Goal: Information Seeking & Learning: Find specific fact

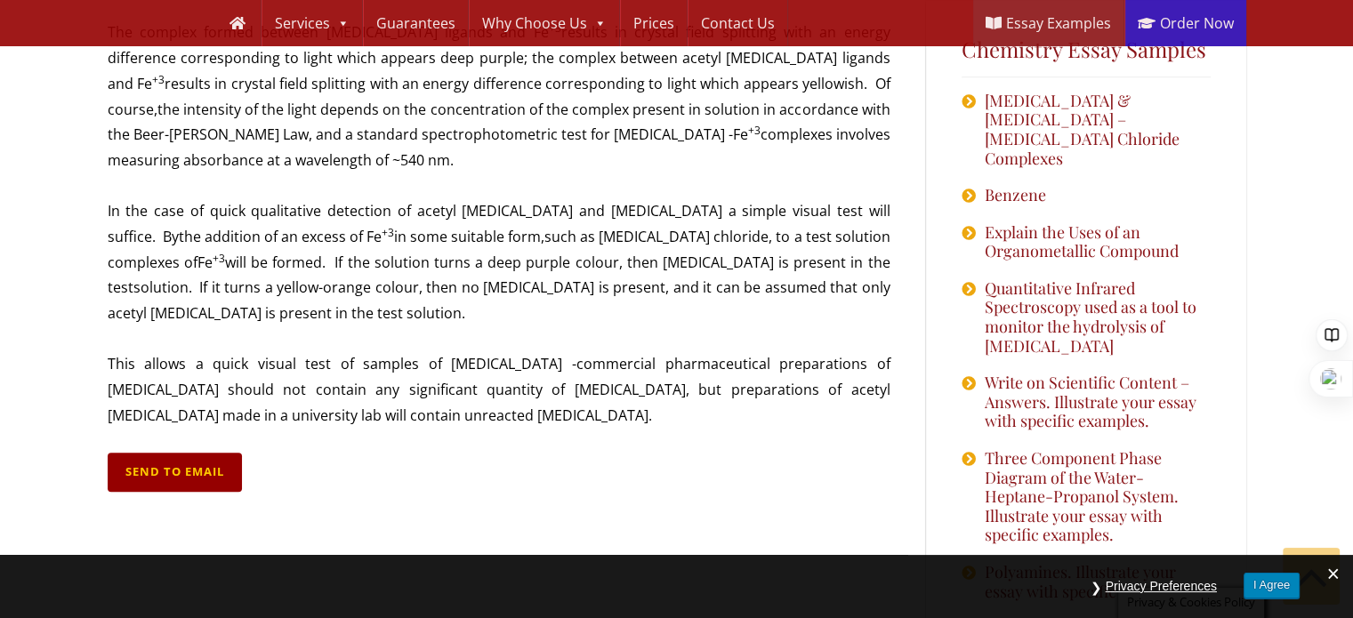
scroll to position [1661, 0]
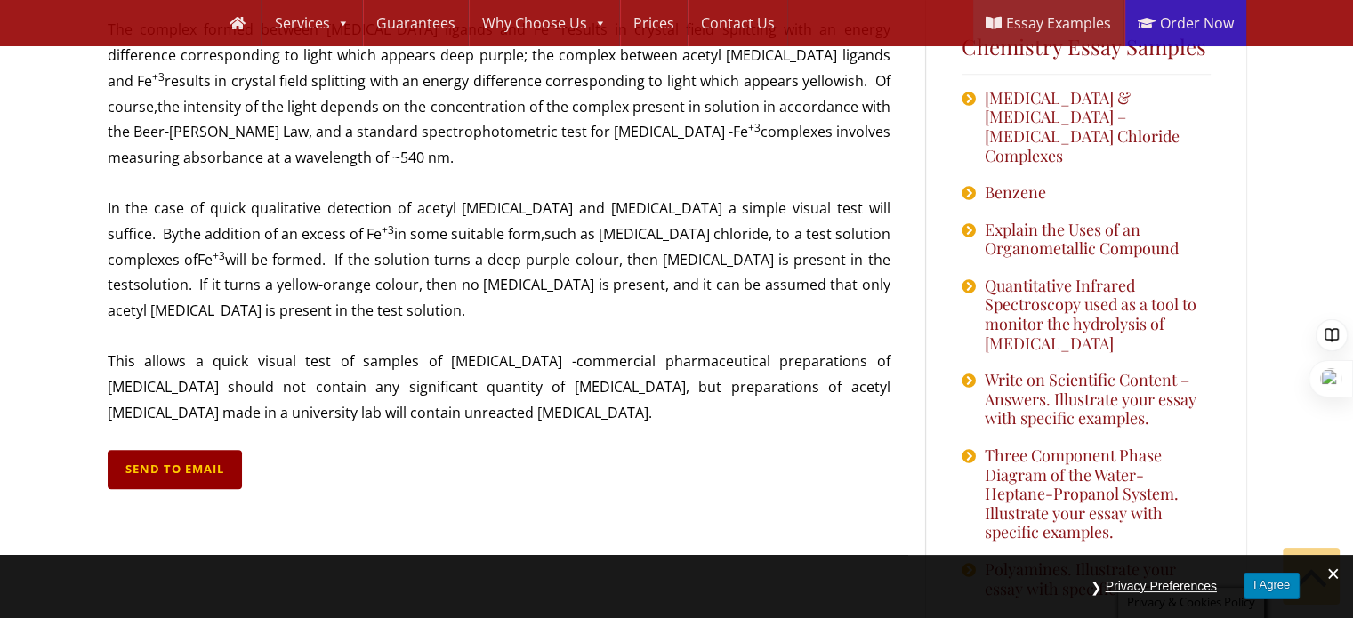
click at [694, 197] on p "In the case of quick qualitative detection of acetyl [MEDICAL_DATA] and [MEDICA…" at bounding box center [499, 260] width 783 height 128
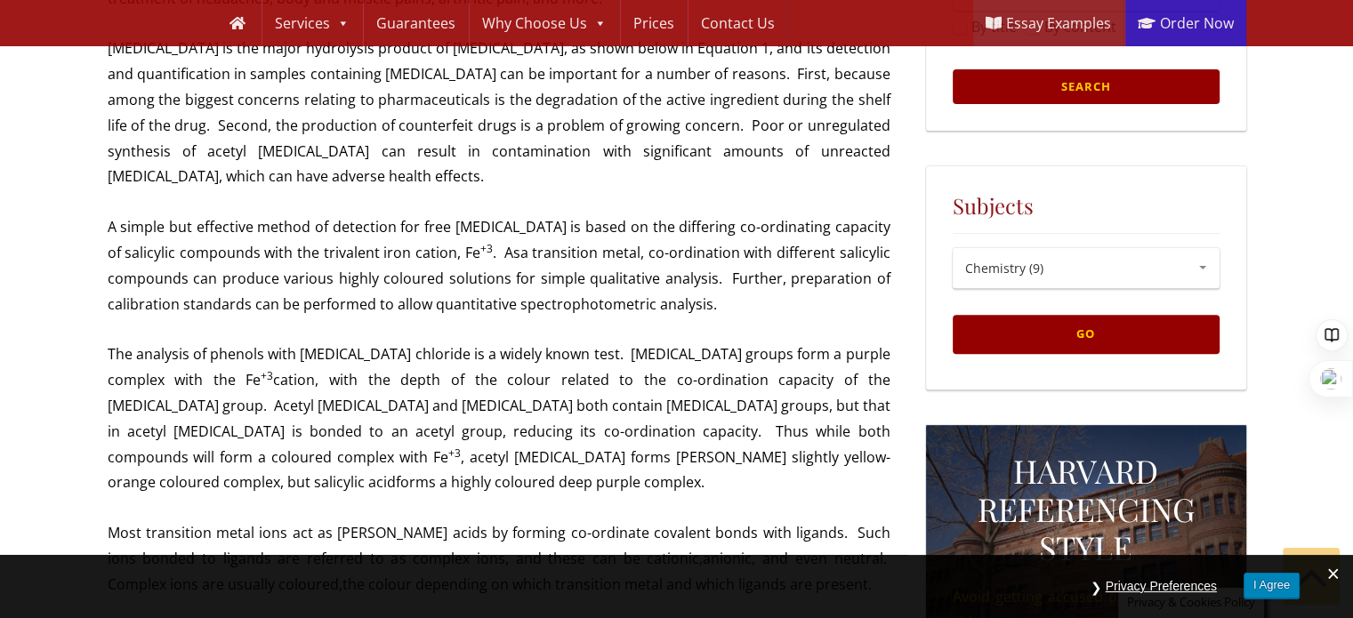
scroll to position [1413, 0]
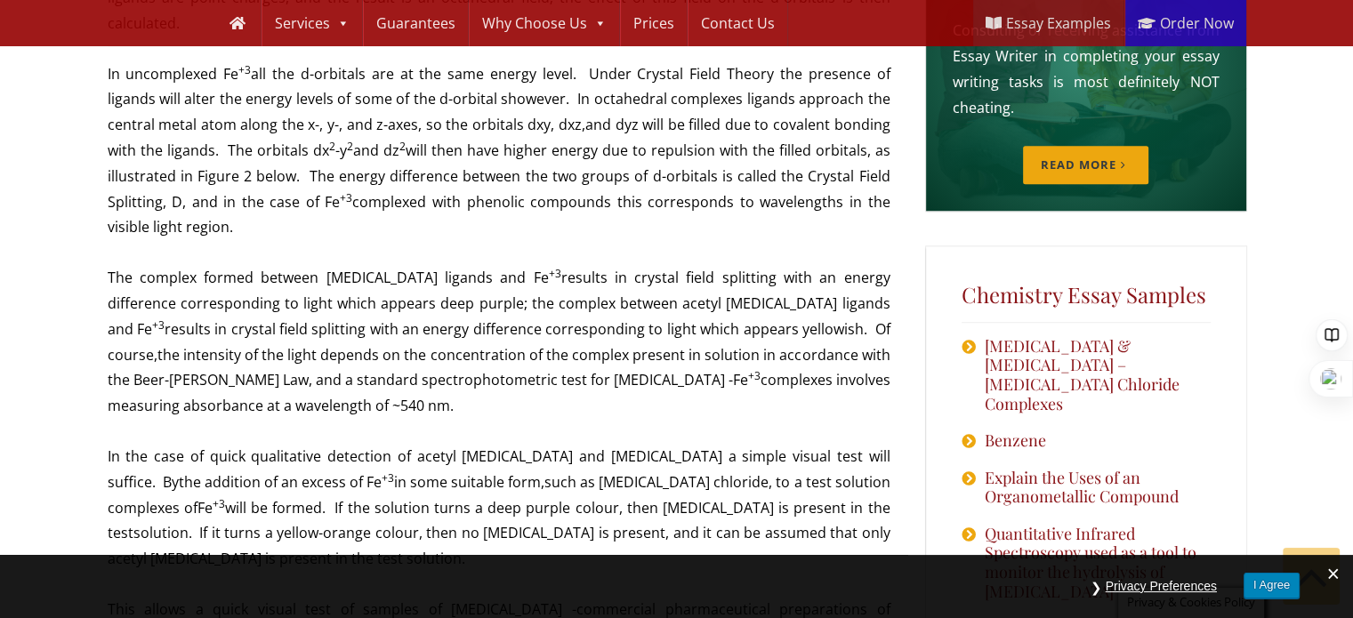
drag, startPoint x: 107, startPoint y: 386, endPoint x: 199, endPoint y: 493, distance: 141.2
click at [199, 493] on p "In the case of quick qualitative detection of acetyl [MEDICAL_DATA] and [MEDICA…" at bounding box center [499, 508] width 783 height 128
copy p "In the case of quick qualitative detection of acetyl [MEDICAL_DATA] and [MEDICA…"
click at [566, 344] on p "The complex formed between [MEDICAL_DATA] ligands and Fe +3 results in crystal …" at bounding box center [499, 342] width 783 height 154
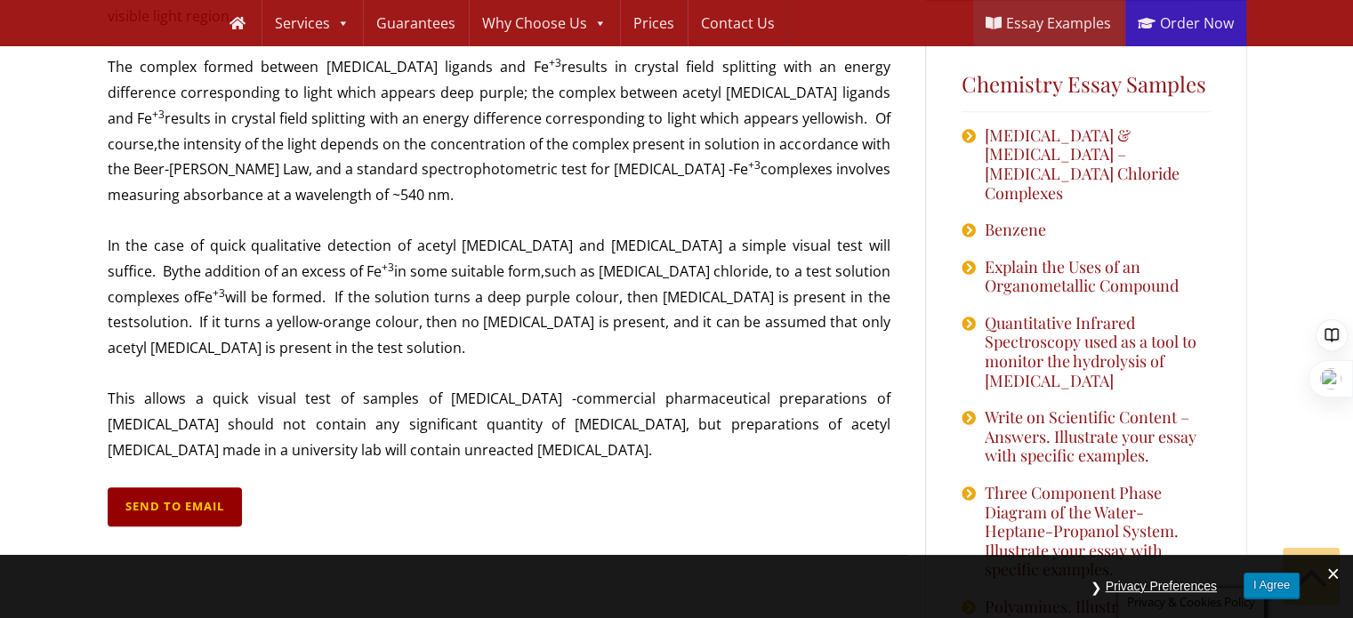
scroll to position [1627, 0]
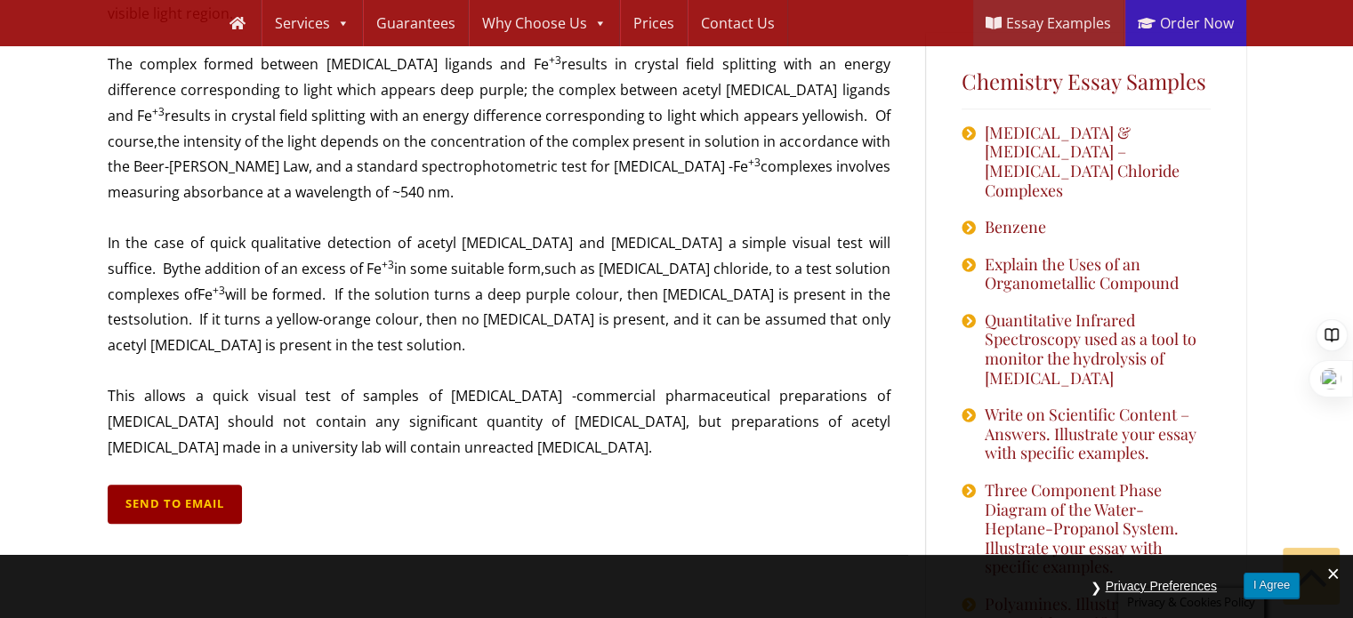
drag, startPoint x: 101, startPoint y: 322, endPoint x: 96, endPoint y: 309, distance: 14.4
click at [96, 309] on div "Skip to primary navigation Skip to content Skip to primary sidebar Skip to foot…" at bounding box center [676, 14] width 1353 height 3282
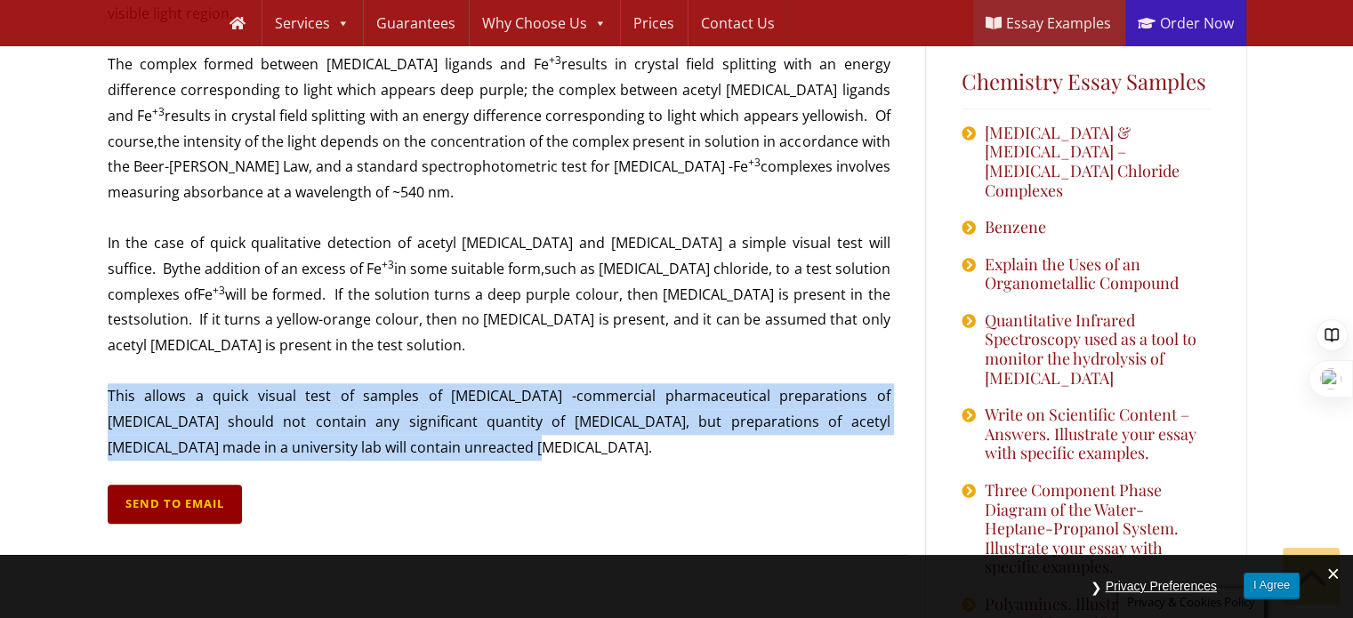
drag, startPoint x: 107, startPoint y: 319, endPoint x: 317, endPoint y: 374, distance: 217.6
click at [317, 383] on p "This allows a quick visual test of samples of [MEDICAL_DATA] -commercial pharma…" at bounding box center [499, 421] width 783 height 76
copy p "This allows a quick visual test of samples of [MEDICAL_DATA] -commercial pharma…"
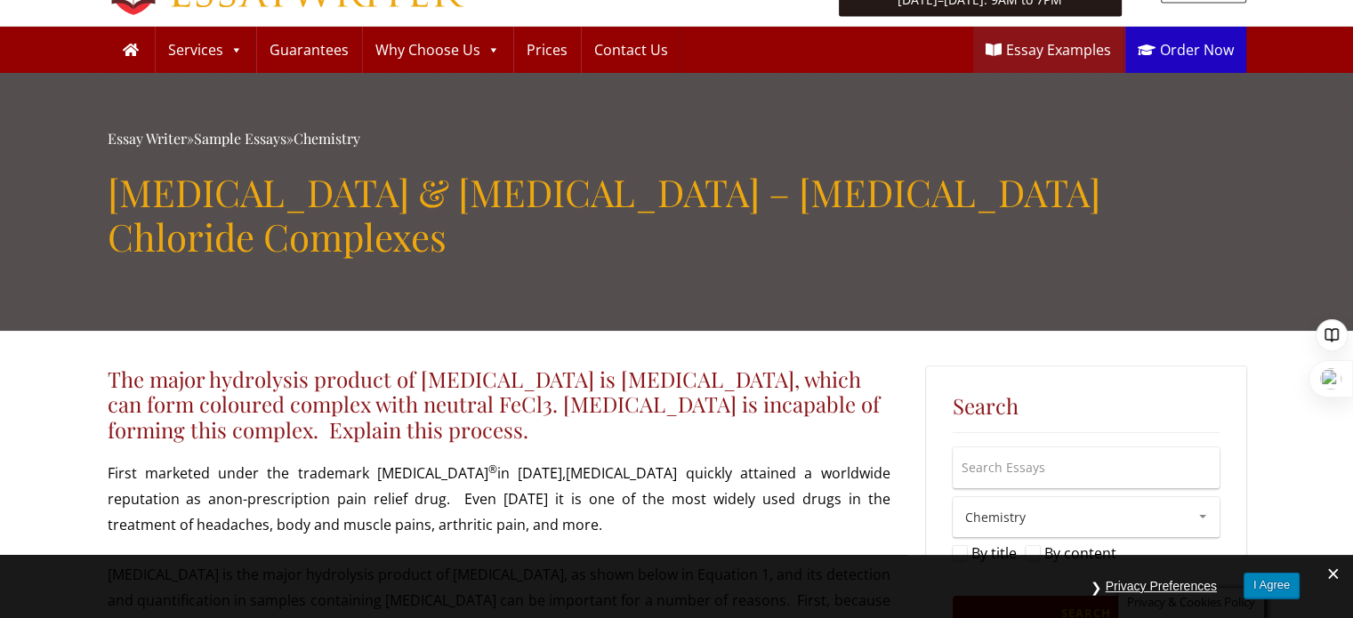
scroll to position [0, 0]
